Goal: Information Seeking & Learning: Learn about a topic

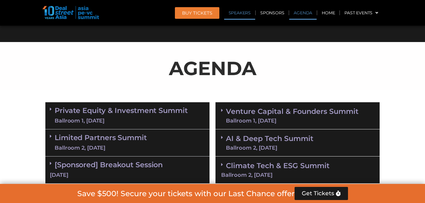
scroll to position [312, 0]
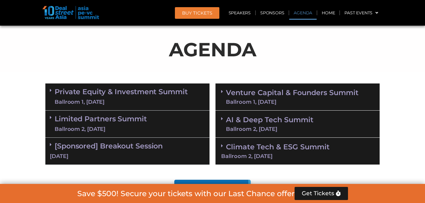
click at [123, 92] on link "Private Equity & Investment Summit Ballroom 1, [DATE]" at bounding box center [121, 97] width 133 height 18
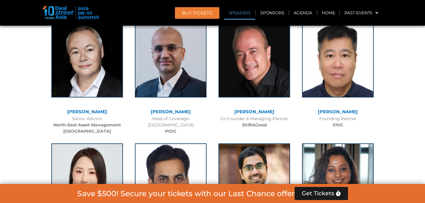
scroll to position [818, 0]
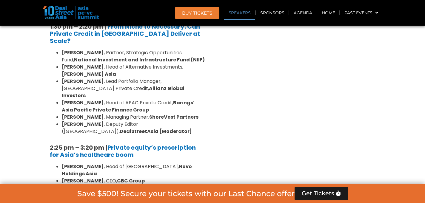
click at [244, 16] on link "Speakers" at bounding box center [239, 13] width 31 height 14
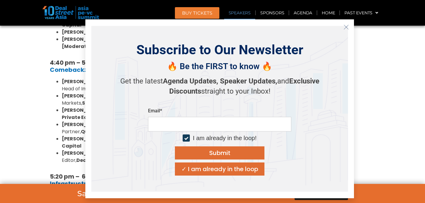
scroll to position [1473, 0]
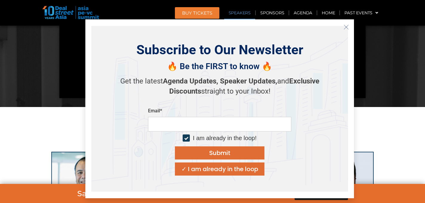
click at [348, 28] on icon "Close" at bounding box center [345, 26] width 5 height 5
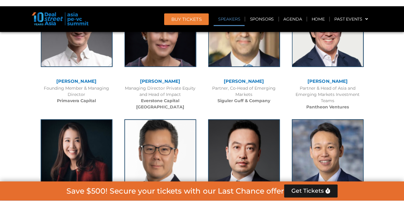
scroll to position [2852, 0]
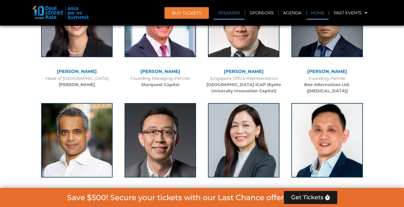
scroll to position [4302, 0]
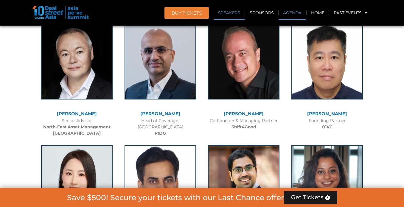
click at [284, 12] on link "Agenda" at bounding box center [292, 13] width 27 height 14
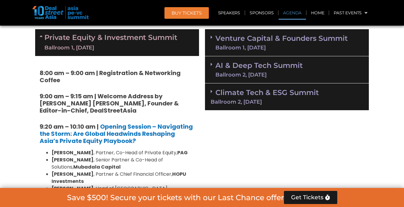
scroll to position [3458, 0]
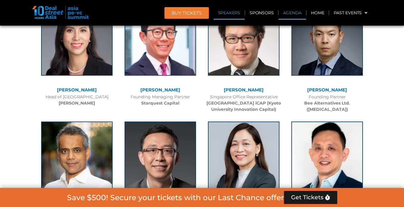
click at [293, 18] on link "Agenda" at bounding box center [292, 13] width 27 height 14
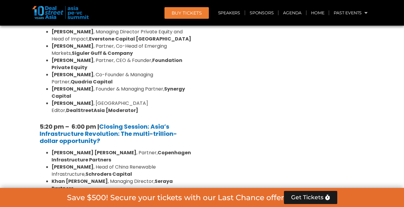
scroll to position [1147, 0]
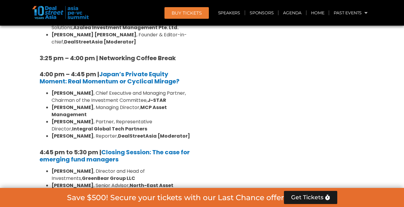
scroll to position [1774, 0]
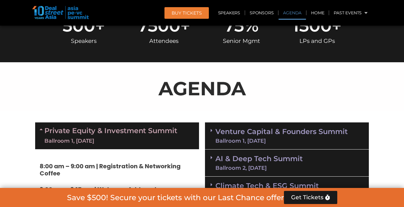
scroll to position [285, 0]
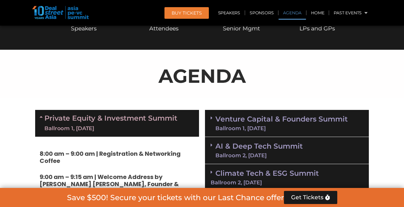
click at [237, 126] on div "Ballroom 1, [DATE]" at bounding box center [282, 128] width 132 height 5
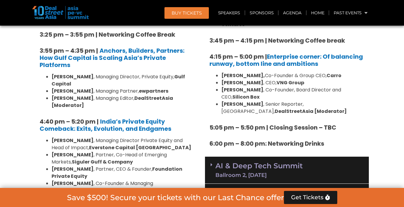
scroll to position [1031, 0]
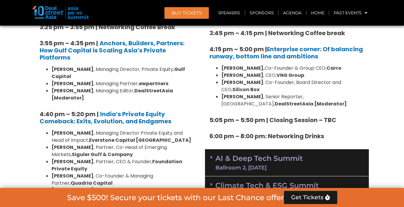
click at [280, 155] on link "AI & Deep Tech Summit Ballroom 2, [DATE]" at bounding box center [259, 163] width 87 height 16
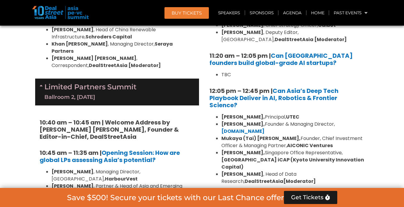
scroll to position [1384, 0]
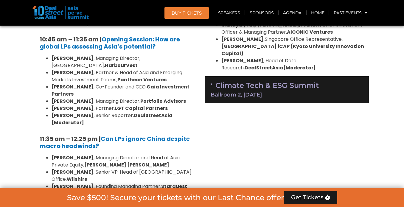
click at [278, 81] on link "Climate Tech & ESG Summit Ballroom 2, [DATE]" at bounding box center [287, 89] width 153 height 16
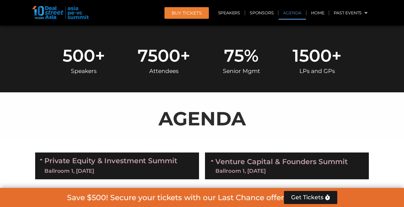
scroll to position [300, 0]
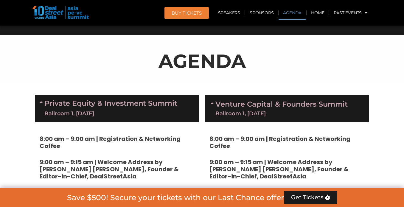
click at [114, 103] on link "Private Equity & Investment Summit Ballroom 1, [DATE]" at bounding box center [110, 109] width 133 height 18
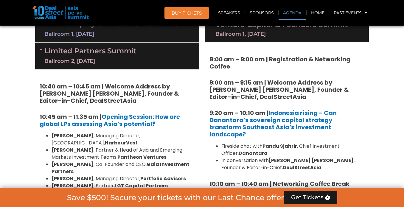
scroll to position [354, 0]
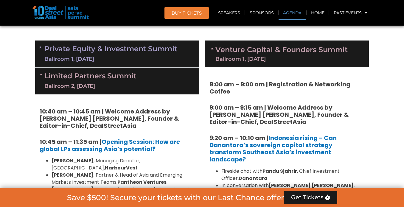
click at [119, 53] on link "Private Equity & Investment Summit Ballroom 1, [DATE]" at bounding box center [110, 54] width 133 height 18
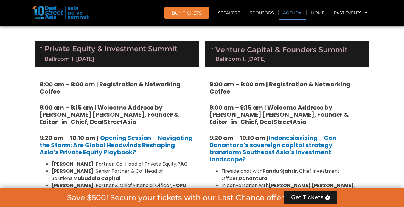
scroll to position [4185, 0]
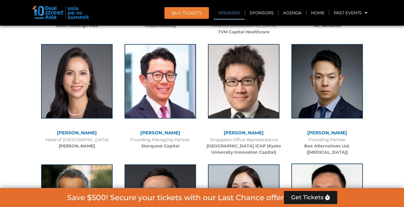
click at [361, 164] on img at bounding box center [328, 201] width 72 height 75
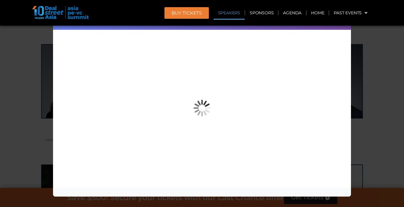
drag, startPoint x: 382, startPoint y: 37, endPoint x: 375, endPoint y: 36, distance: 6.9
click at [382, 37] on div "Speaker Profile ×" at bounding box center [202, 103] width 404 height 207
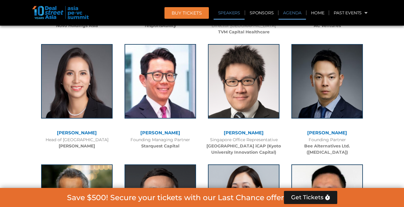
click at [291, 16] on link "Agenda" at bounding box center [292, 13] width 27 height 14
click at [290, 13] on link "Agenda" at bounding box center [292, 13] width 27 height 14
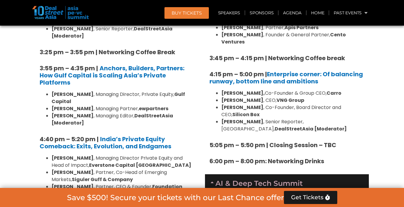
scroll to position [1034, 0]
